Goal: Book appointment/travel/reservation

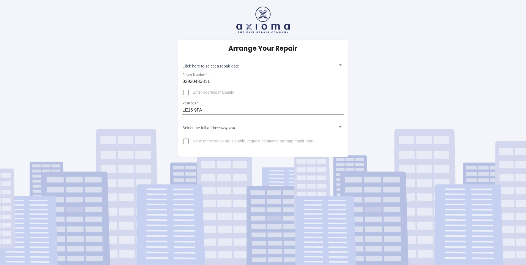
click at [223, 65] on body "Arrange Your Repair Click here to select a repair date ​ Phone Number   * 02920…" at bounding box center [263, 132] width 526 height 265
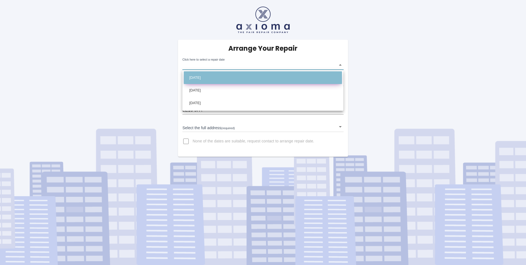
click at [209, 76] on li "[DATE]" at bounding box center [263, 77] width 158 height 13
type input "[DATE]T00:00:00.000Z"
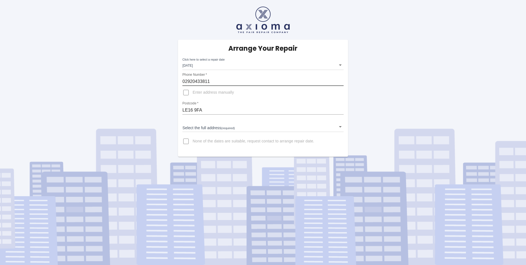
click at [220, 80] on input "02920433811" at bounding box center [262, 81] width 161 height 9
drag, startPoint x: 220, startPoint y: 80, endPoint x: 176, endPoint y: 80, distance: 43.5
click at [176, 80] on div "Arrange Your Repair Click here to select a repair date [DATE] [DATE]T00:00:00.0…" at bounding box center [263, 98] width 178 height 117
click at [204, 78] on input "02920433811" at bounding box center [262, 81] width 161 height 9
drag, startPoint x: 210, startPoint y: 81, endPoint x: 168, endPoint y: 86, distance: 42.7
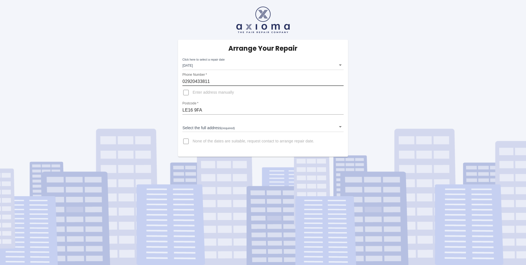
click at [168, 86] on div "Arrange Your Repair Click here to select a repair date [DATE] [DATE]T00:00:00.0…" at bounding box center [263, 78] width 534 height 157
type input "07468516452"
drag, startPoint x: 209, startPoint y: 111, endPoint x: 179, endPoint y: 108, distance: 29.9
click at [179, 108] on div "Arrange Your Repair Click here to select a repair date [DATE] [DATE]T00:00:00.0…" at bounding box center [263, 98] width 170 height 117
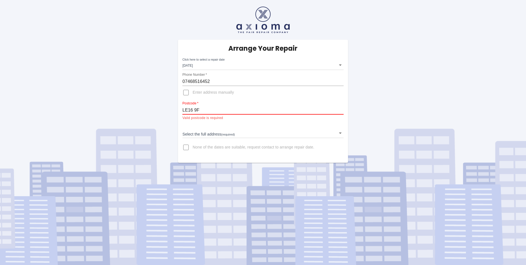
type input "LE16 9FA"
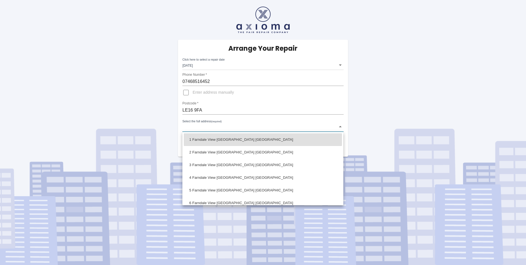
click at [187, 127] on body "Arrange Your Repair Click here to select a repair date [DATE] [DATE]T00:00:00.0…" at bounding box center [263, 132] width 526 height 265
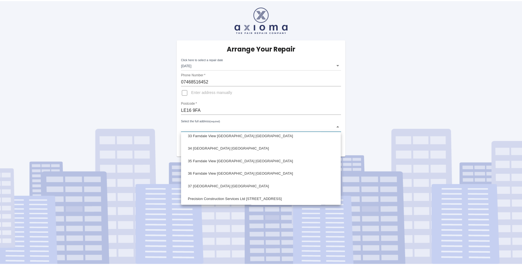
scroll to position [400, 0]
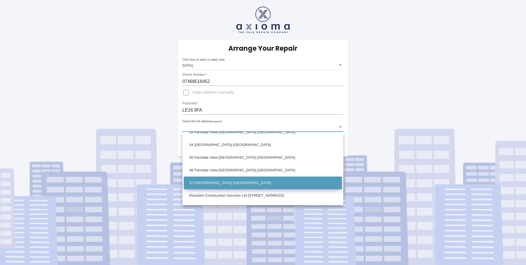
click at [287, 182] on li "37 [GEOGRAPHIC_DATA] [GEOGRAPHIC_DATA]" at bounding box center [263, 182] width 158 height 13
type input "37 [GEOGRAPHIC_DATA] [GEOGRAPHIC_DATA]"
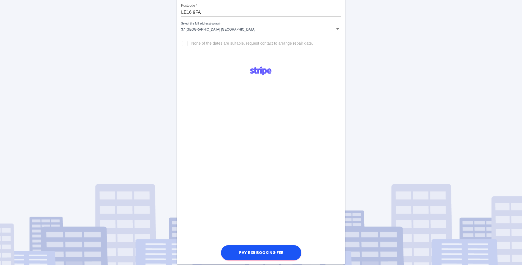
scroll to position [110, 0]
